Goal: Transaction & Acquisition: Download file/media

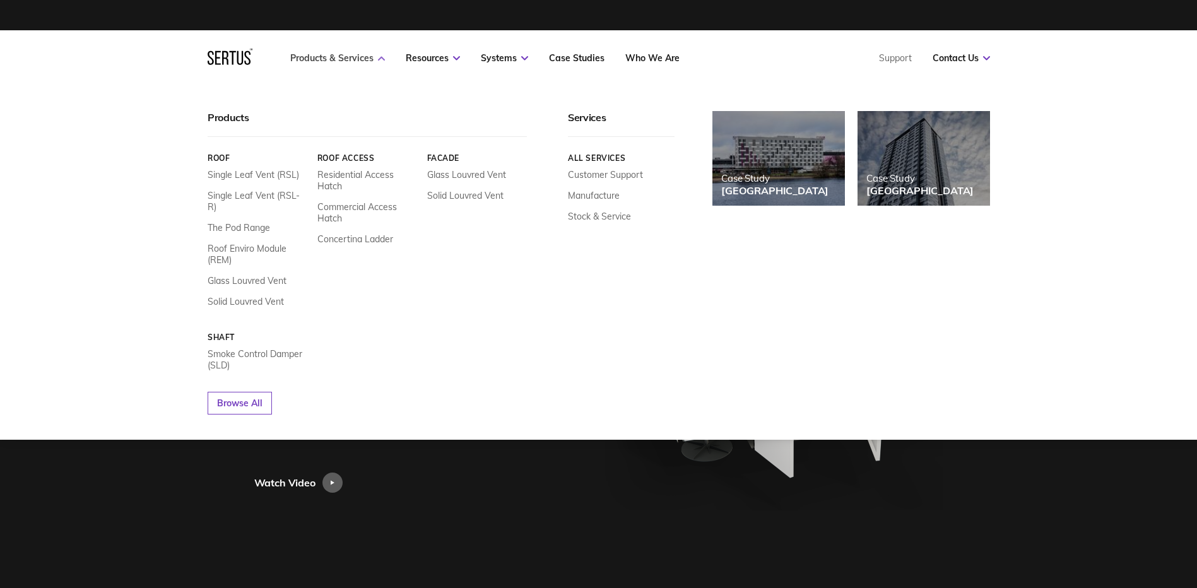
click at [346, 62] on link "Products & Services" at bounding box center [337, 57] width 95 height 11
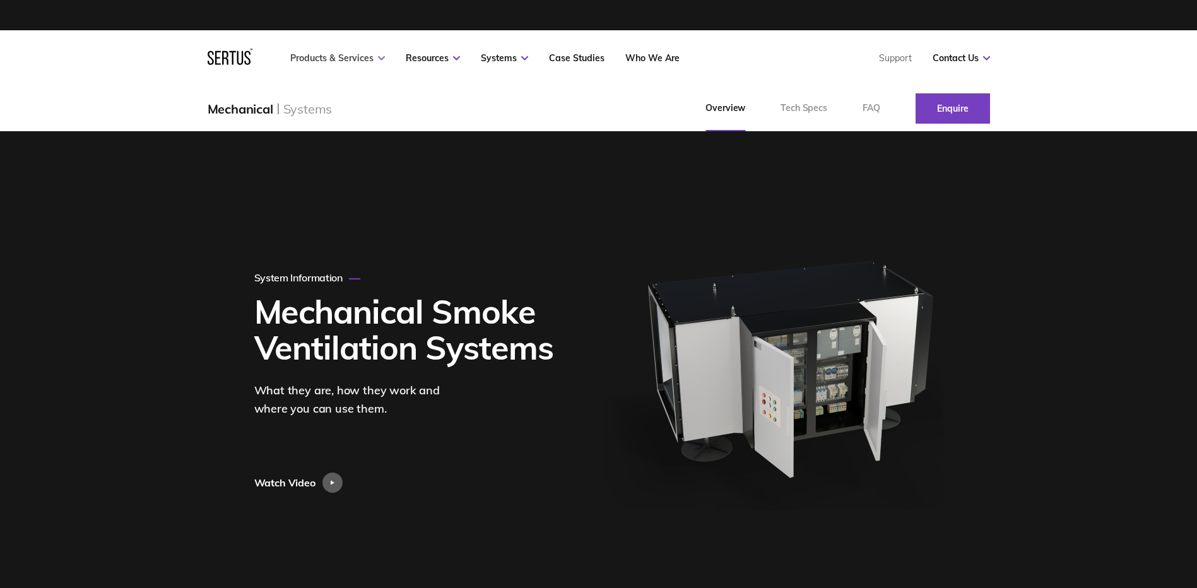
click at [346, 62] on link "Products & Services" at bounding box center [337, 57] width 95 height 11
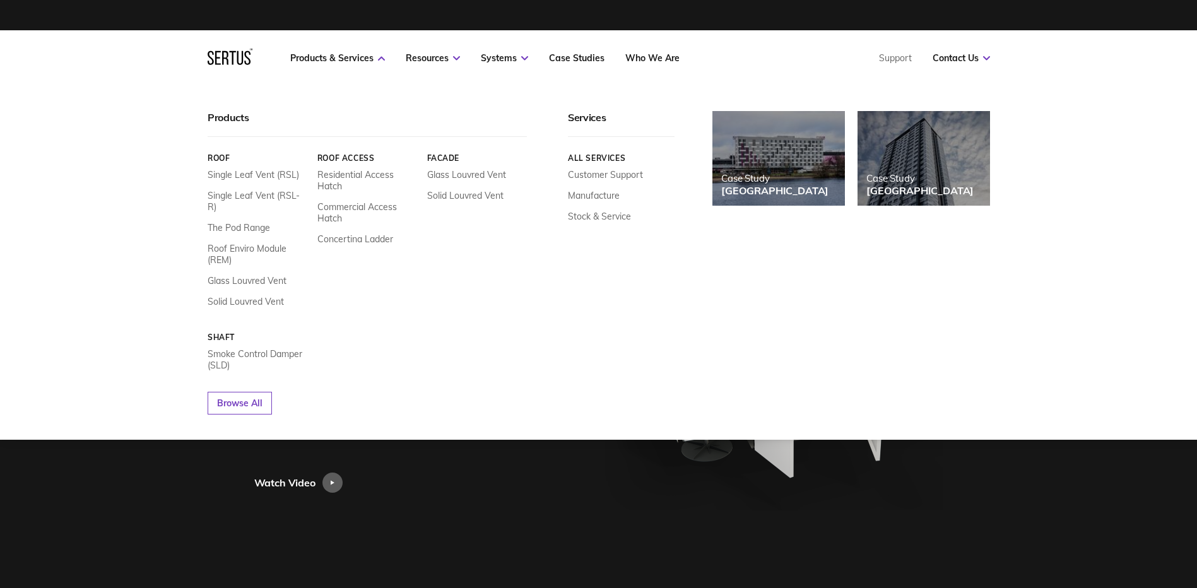
drag, startPoint x: 252, startPoint y: 170, endPoint x: 131, endPoint y: 179, distance: 120.9
click at [132, 179] on div "Products Roof Single Leaf Vent (RSL) Single Leaf Vent (RSL-R) The Pod Range Roo…" at bounding box center [598, 263] width 1197 height 354
click at [244, 243] on link "Roof Enviro Module (REM)" at bounding box center [258, 254] width 100 height 23
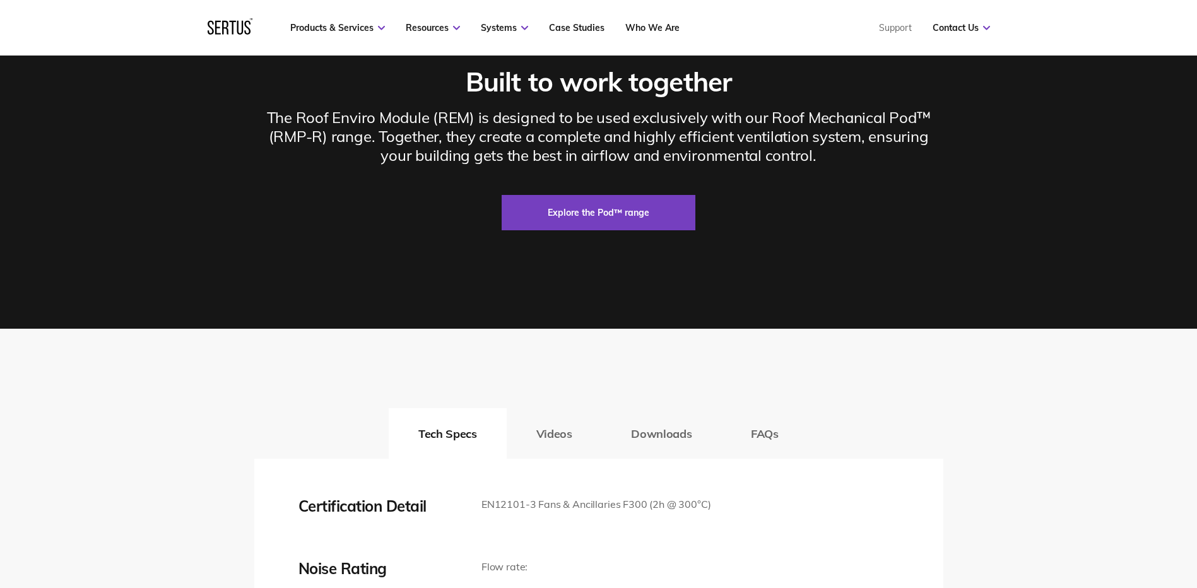
scroll to position [1957, 0]
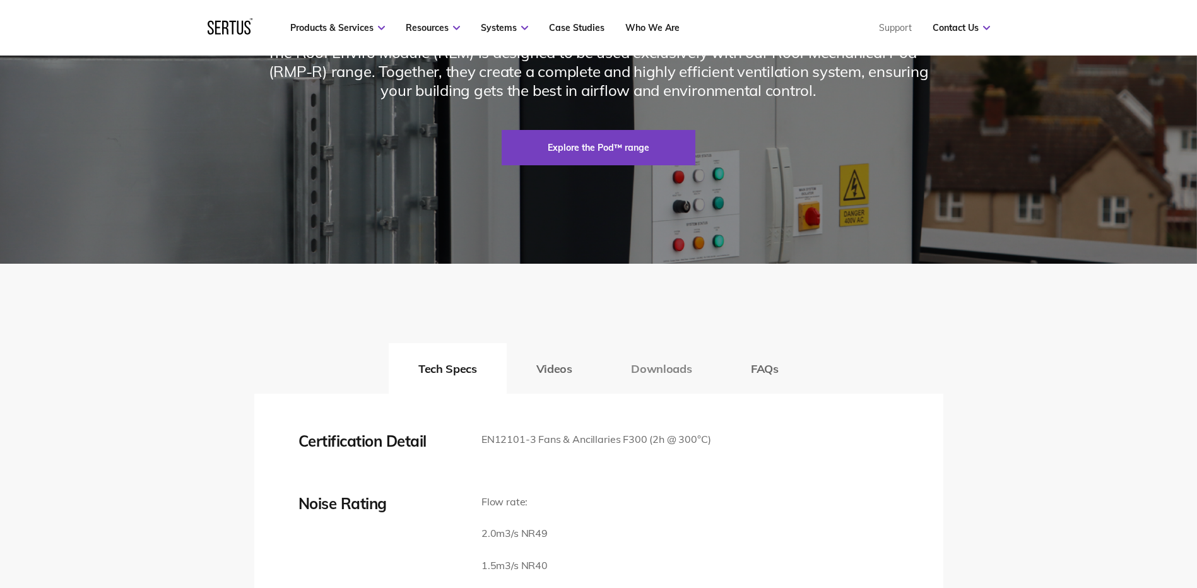
click at [659, 394] on button "Downloads" at bounding box center [662, 368] width 120 height 50
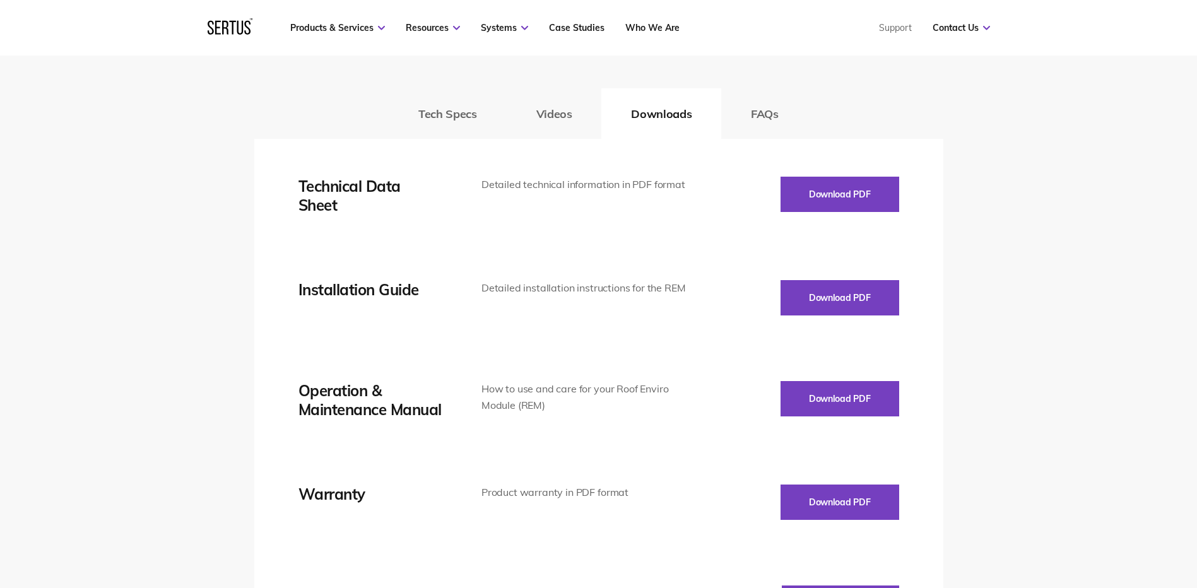
scroll to position [2209, 0]
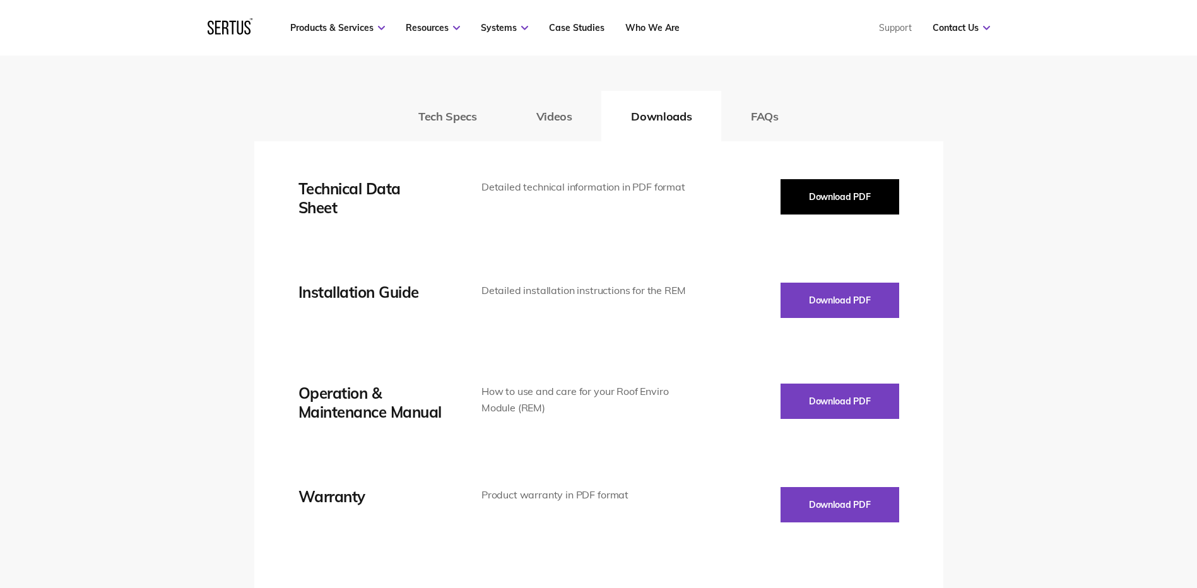
click at [846, 215] on button "Download PDF" at bounding box center [840, 196] width 119 height 35
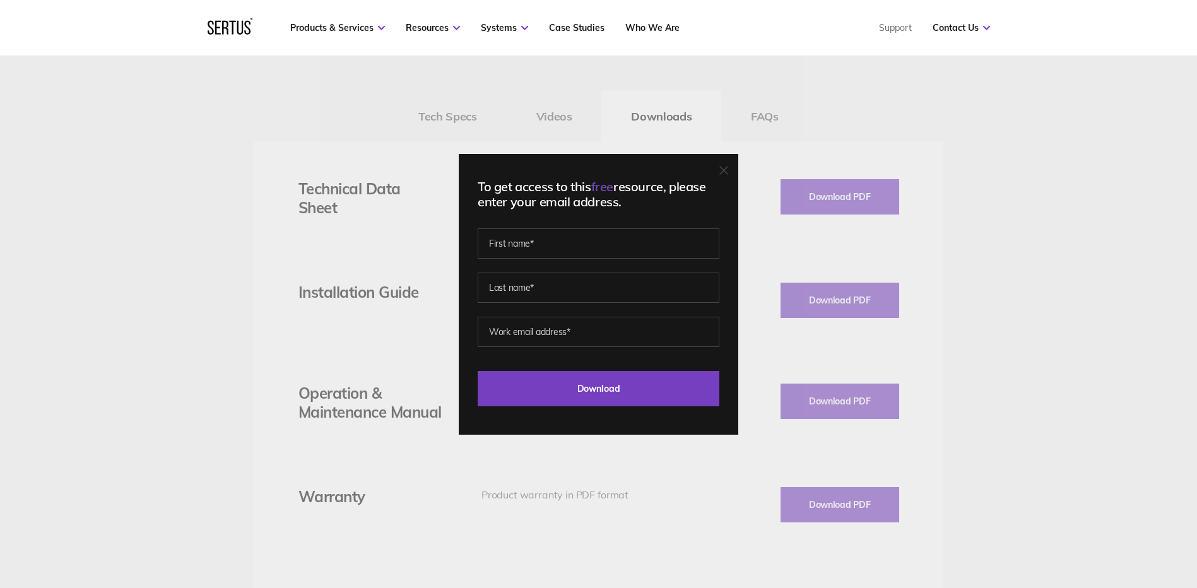
click at [727, 177] on div at bounding box center [724, 171] width 9 height 13
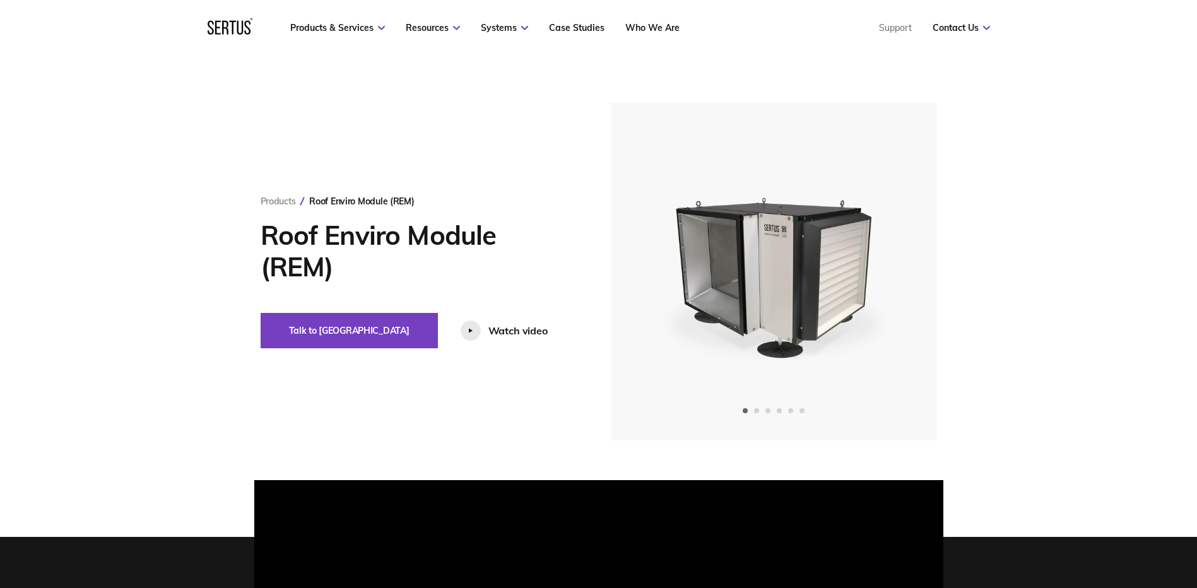
scroll to position [0, 0]
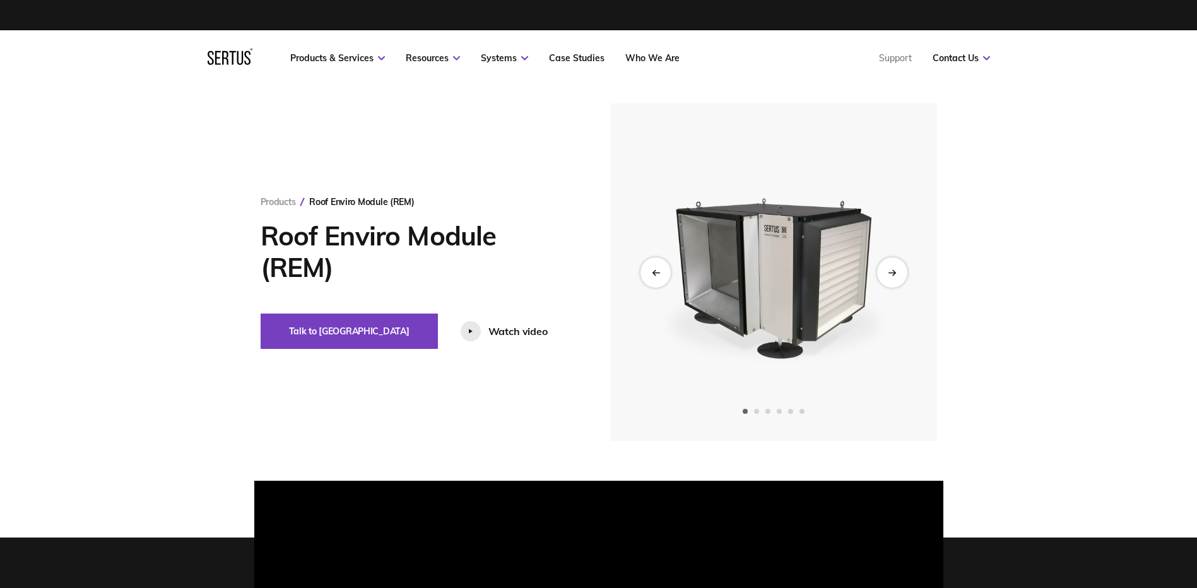
click at [778, 284] on img at bounding box center [774, 273] width 310 height 338
click at [896, 278] on div "Next slide" at bounding box center [892, 272] width 31 height 31
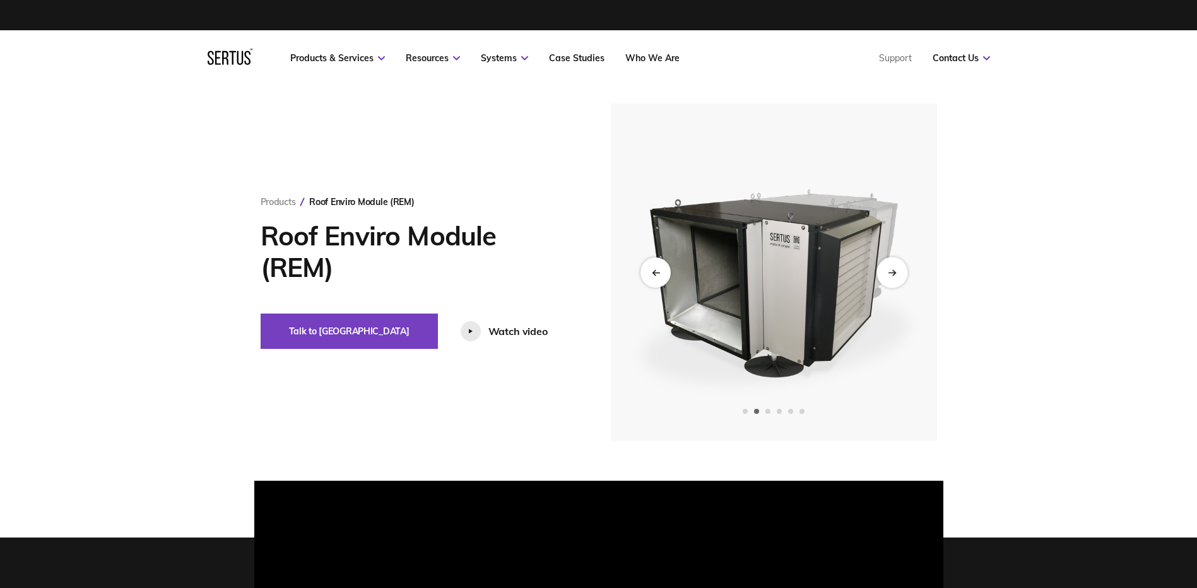
click at [896, 278] on div "Next slide" at bounding box center [892, 272] width 31 height 31
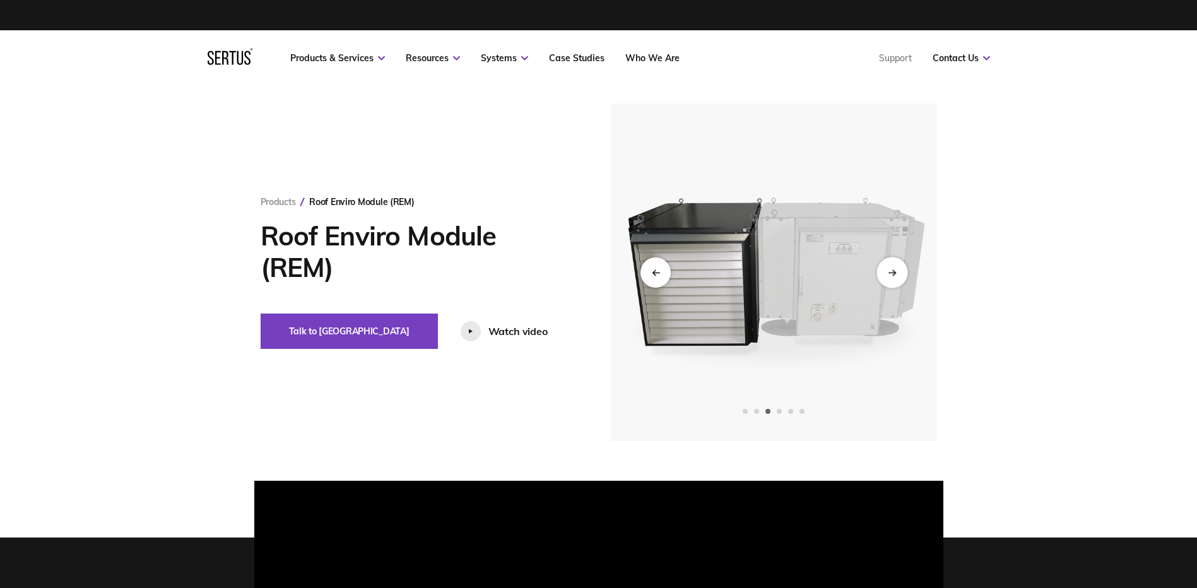
click at [896, 278] on div "Next slide" at bounding box center [892, 272] width 31 height 31
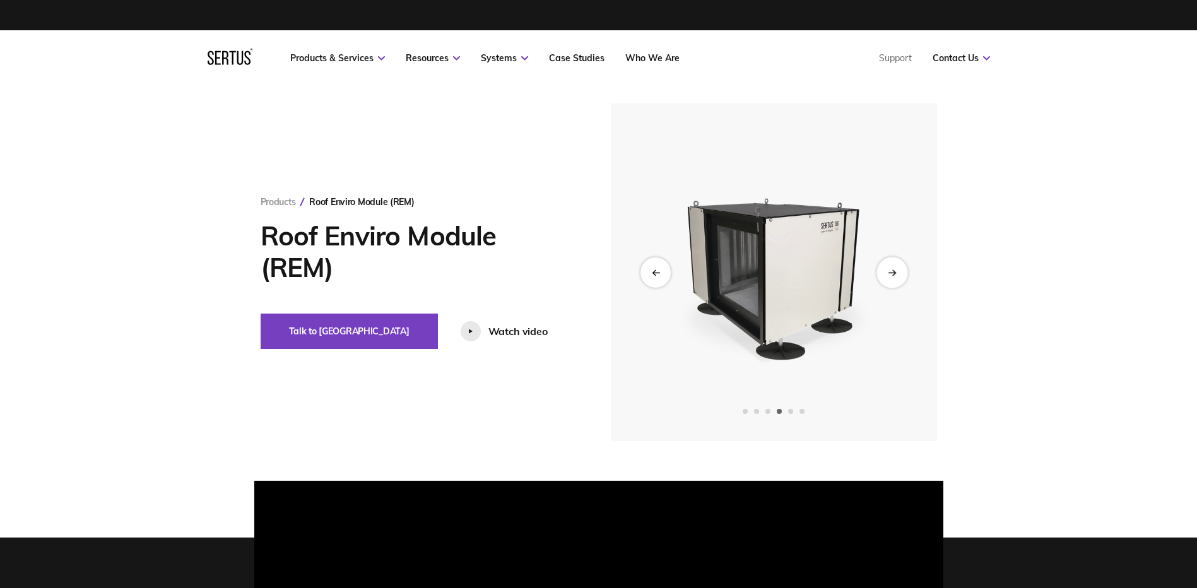
click at [896, 278] on div "Next slide" at bounding box center [892, 272] width 31 height 31
